Goal: Check status

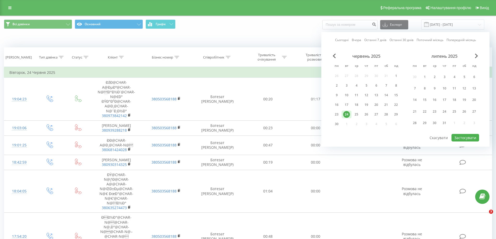
click at [476, 52] on div "Сьогодні Вчора Останні 7 днів Останні 30 днів Поточний місяць Попередній місяць…" at bounding box center [406, 89] width 168 height 115
click at [476, 53] on div "Сьогодні Вчора Останні 7 днів Останні 30 днів Поточний місяць Попередній місяць…" at bounding box center [406, 89] width 168 height 115
click at [476, 55] on span "Next Month" at bounding box center [476, 56] width 3 height 5
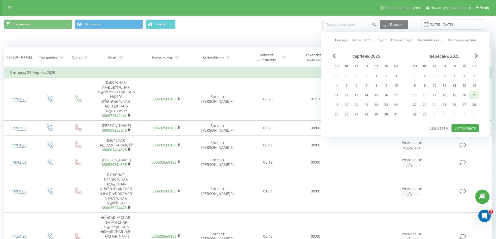
click at [474, 97] on div "21" at bounding box center [474, 95] width 7 height 7
click at [464, 124] on div at bounding box center [405, 124] width 147 height 1
click at [463, 128] on button "Застосувати" at bounding box center [466, 129] width 28 height 8
type input "[DATE]202[DATE]2025"
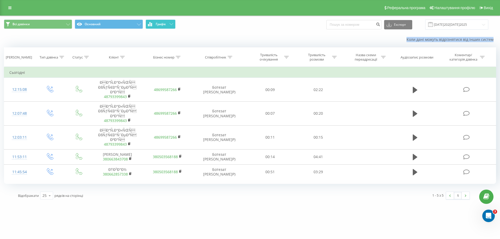
click at [159, 23] on span "Графік" at bounding box center [161, 24] width 10 height 4
